Goal: Check status

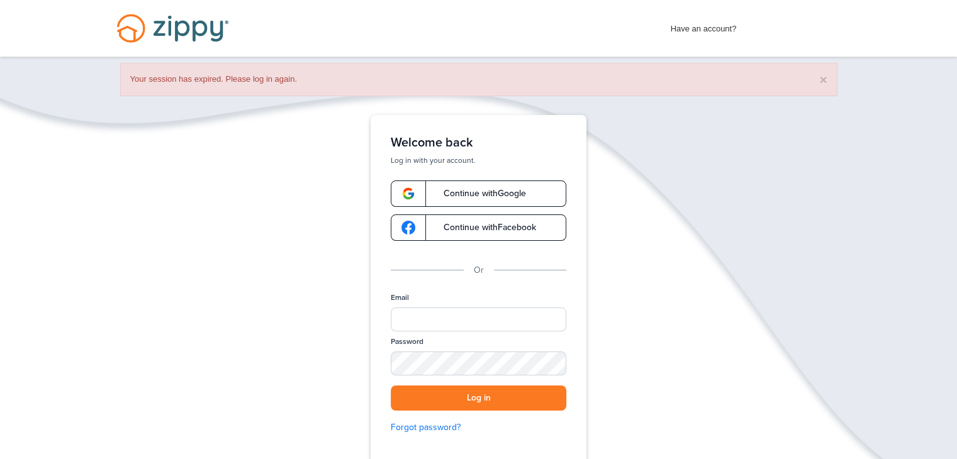
click at [514, 187] on link "Continue with Google" at bounding box center [479, 194] width 176 height 26
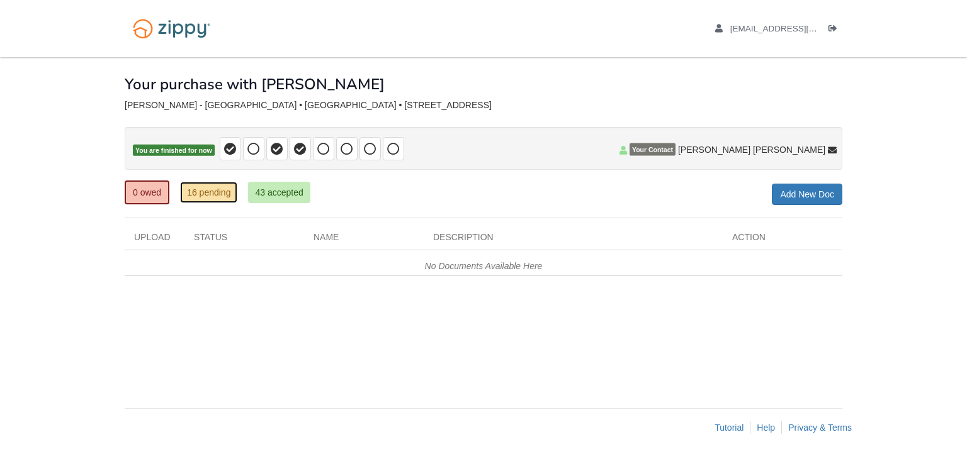
click at [211, 194] on link "16 pending" at bounding box center [208, 192] width 57 height 21
